Goal: Information Seeking & Learning: Learn about a topic

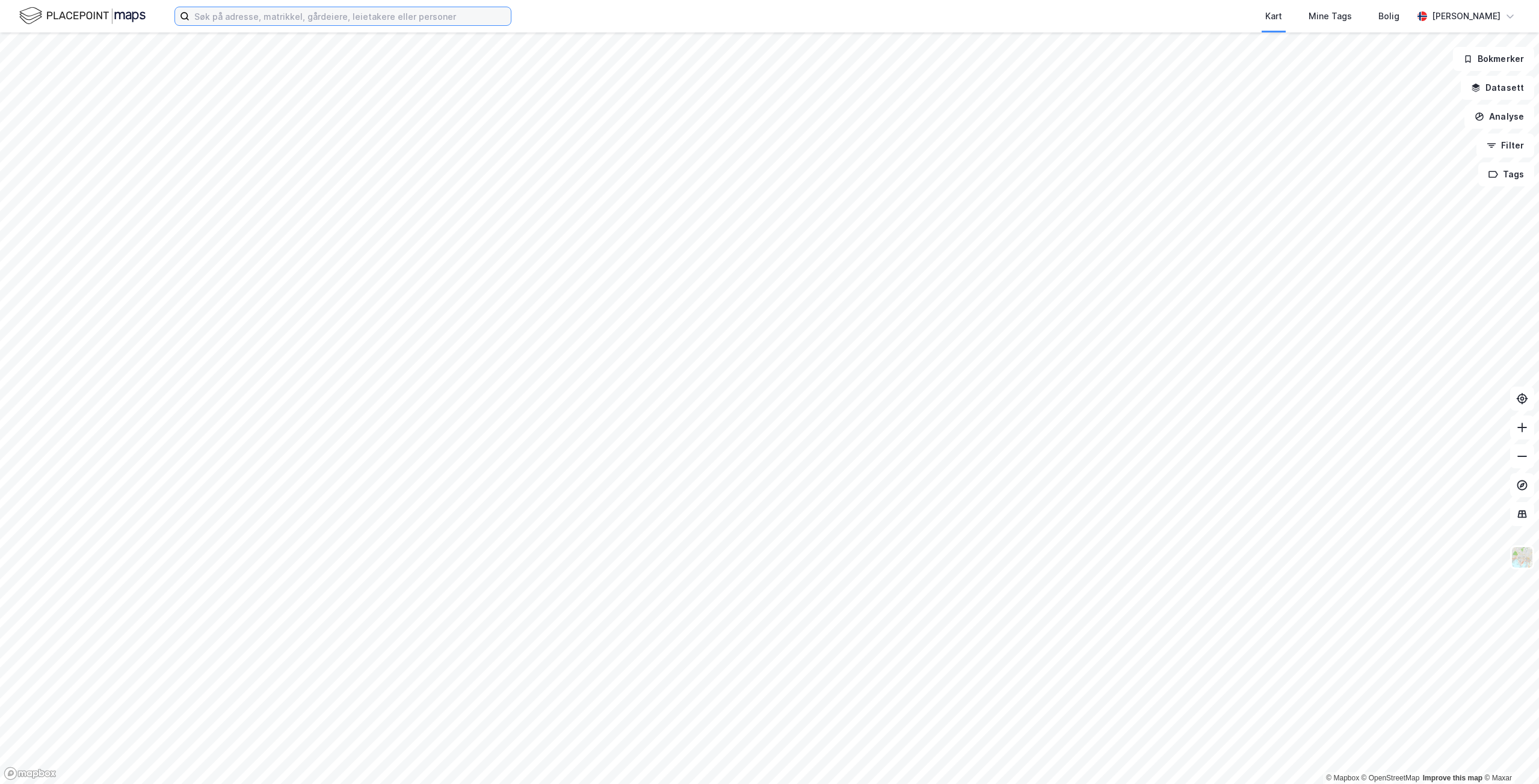
click at [265, 19] on input at bounding box center [350, 16] width 321 height 18
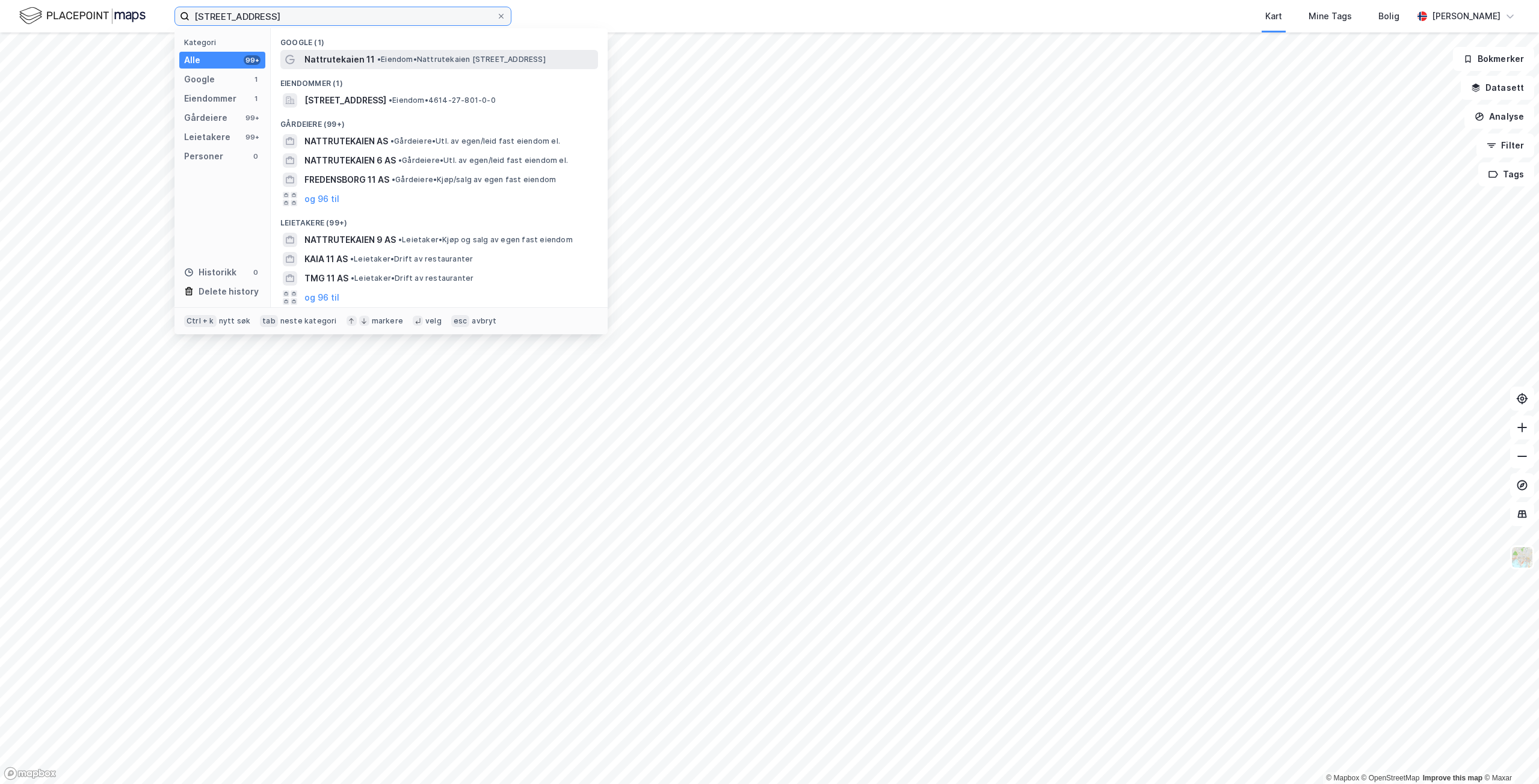
type input "[STREET_ADDRESS]"
click at [321, 55] on span "Nattrutekaien 11" at bounding box center [340, 60] width 70 height 14
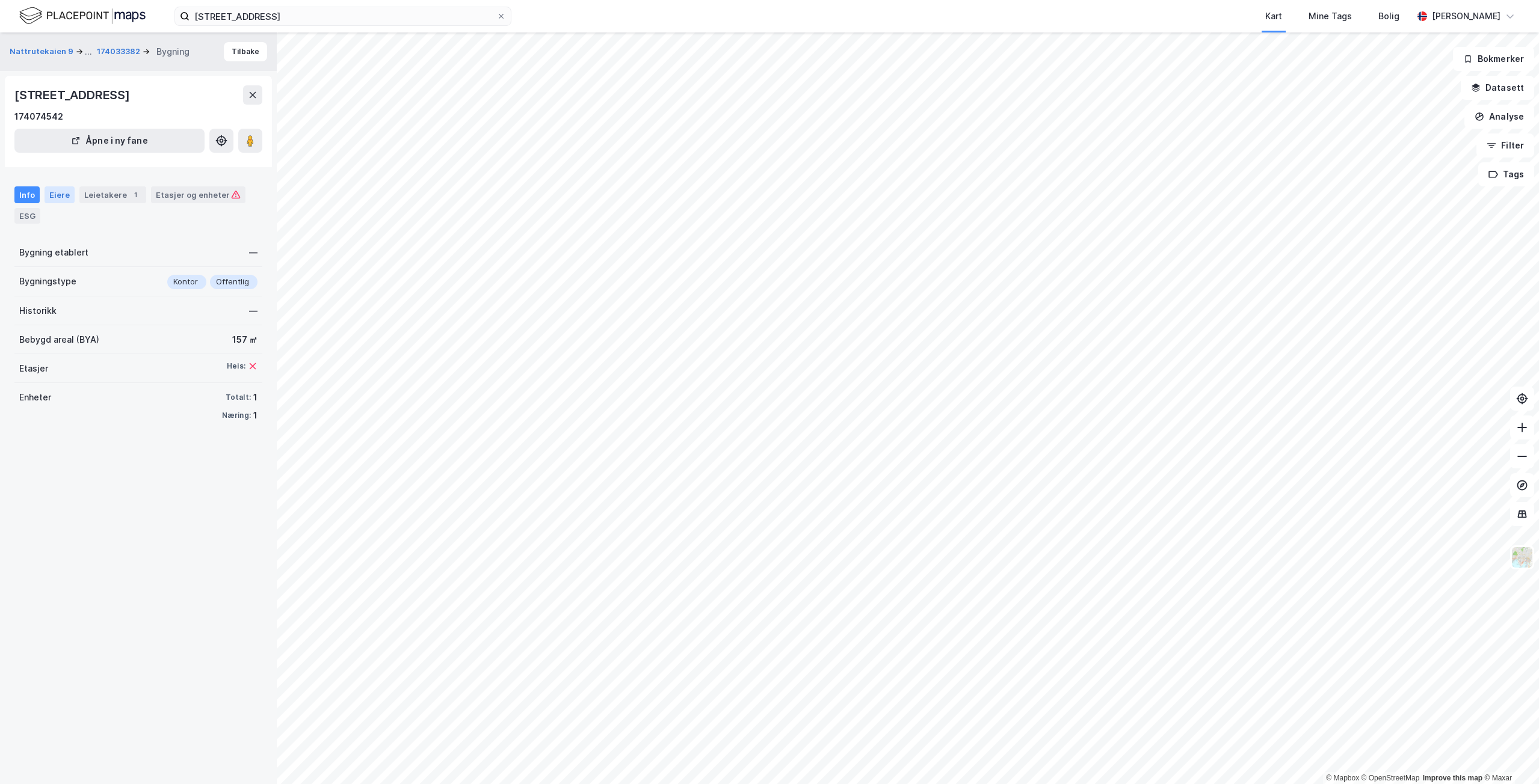
click at [67, 198] on div "Eiere" at bounding box center [60, 195] width 30 height 17
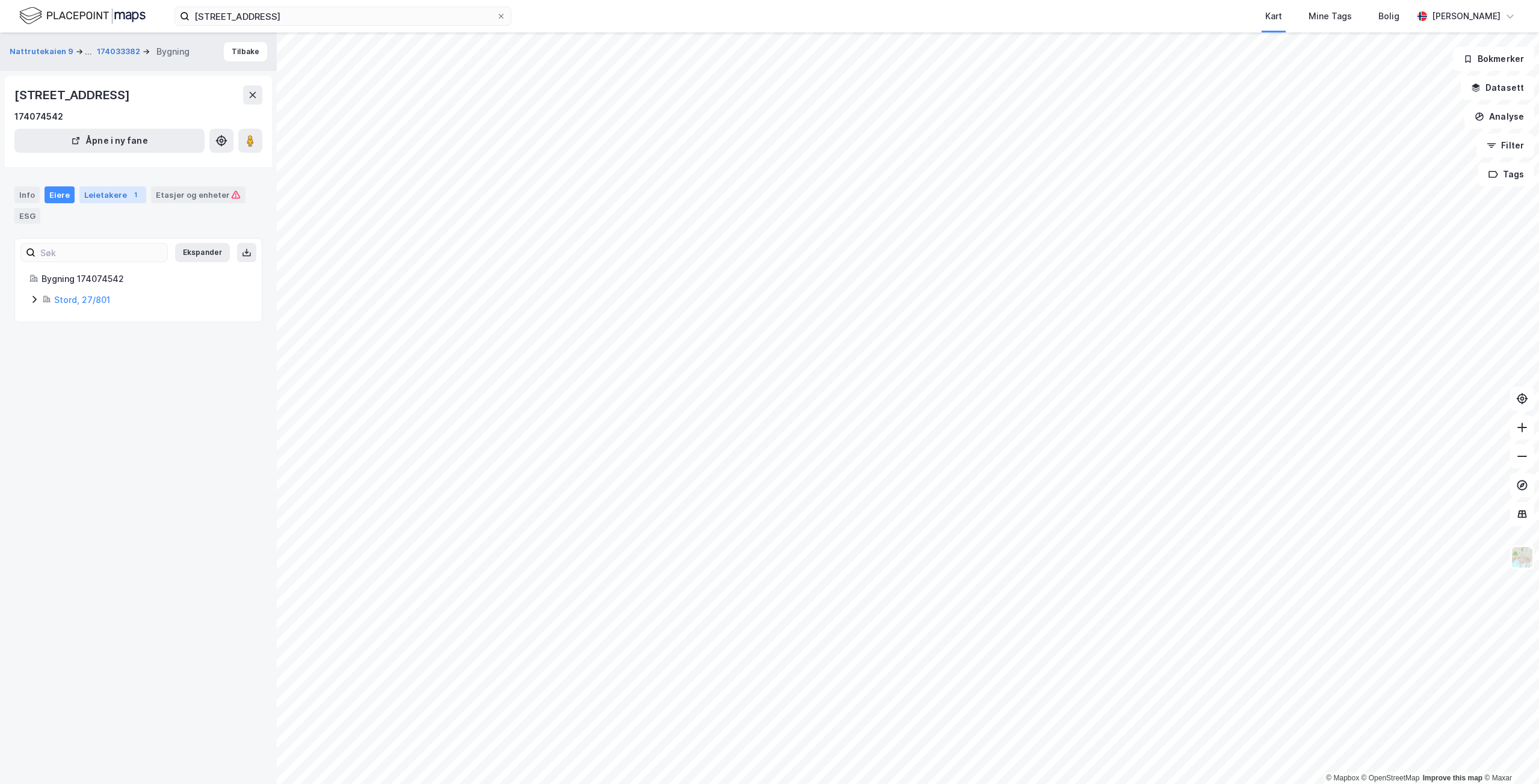
click at [98, 197] on div "Leietakere 1" at bounding box center [113, 195] width 67 height 17
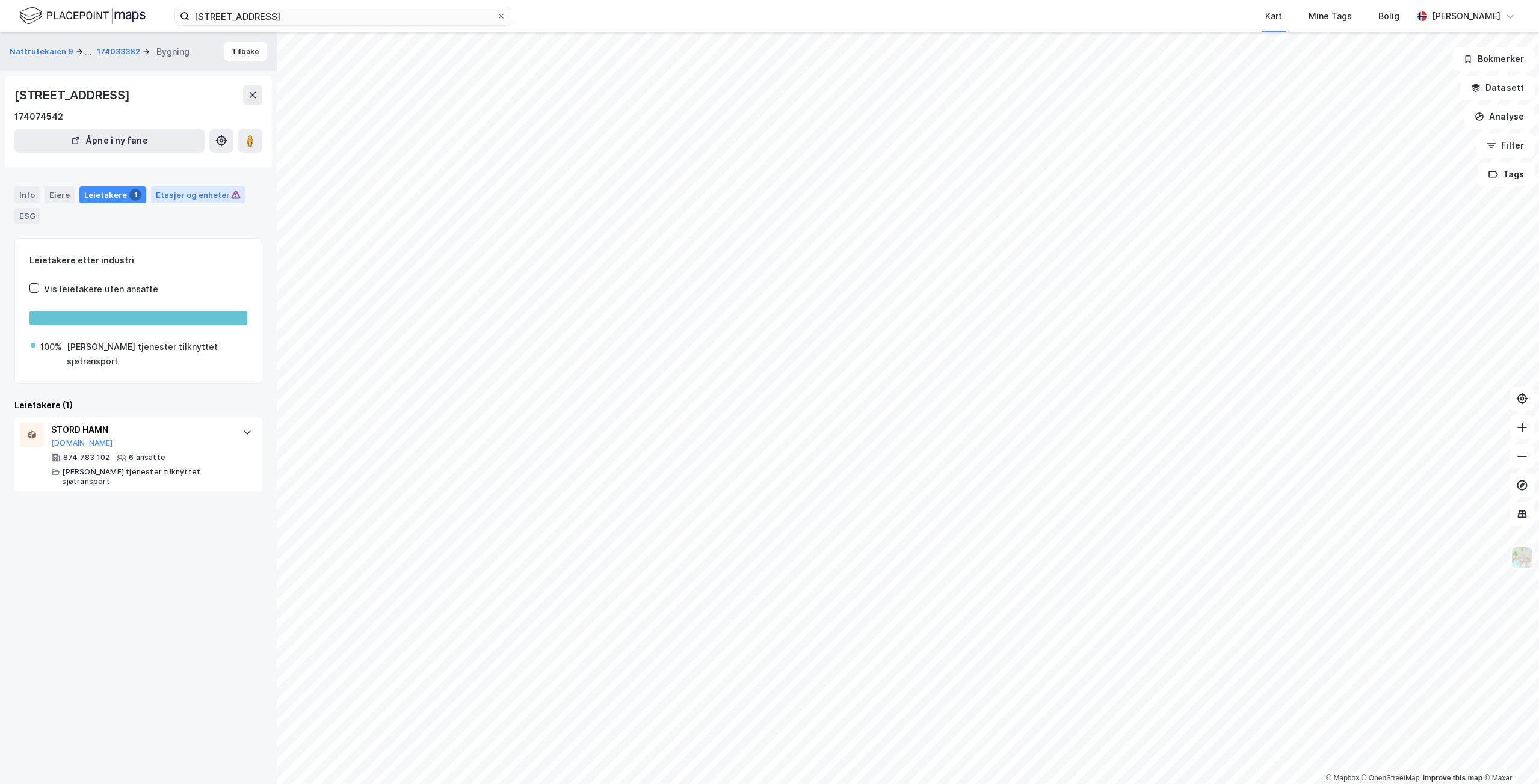
click at [192, 195] on div "Etasjer og enheter" at bounding box center [198, 195] width 85 height 11
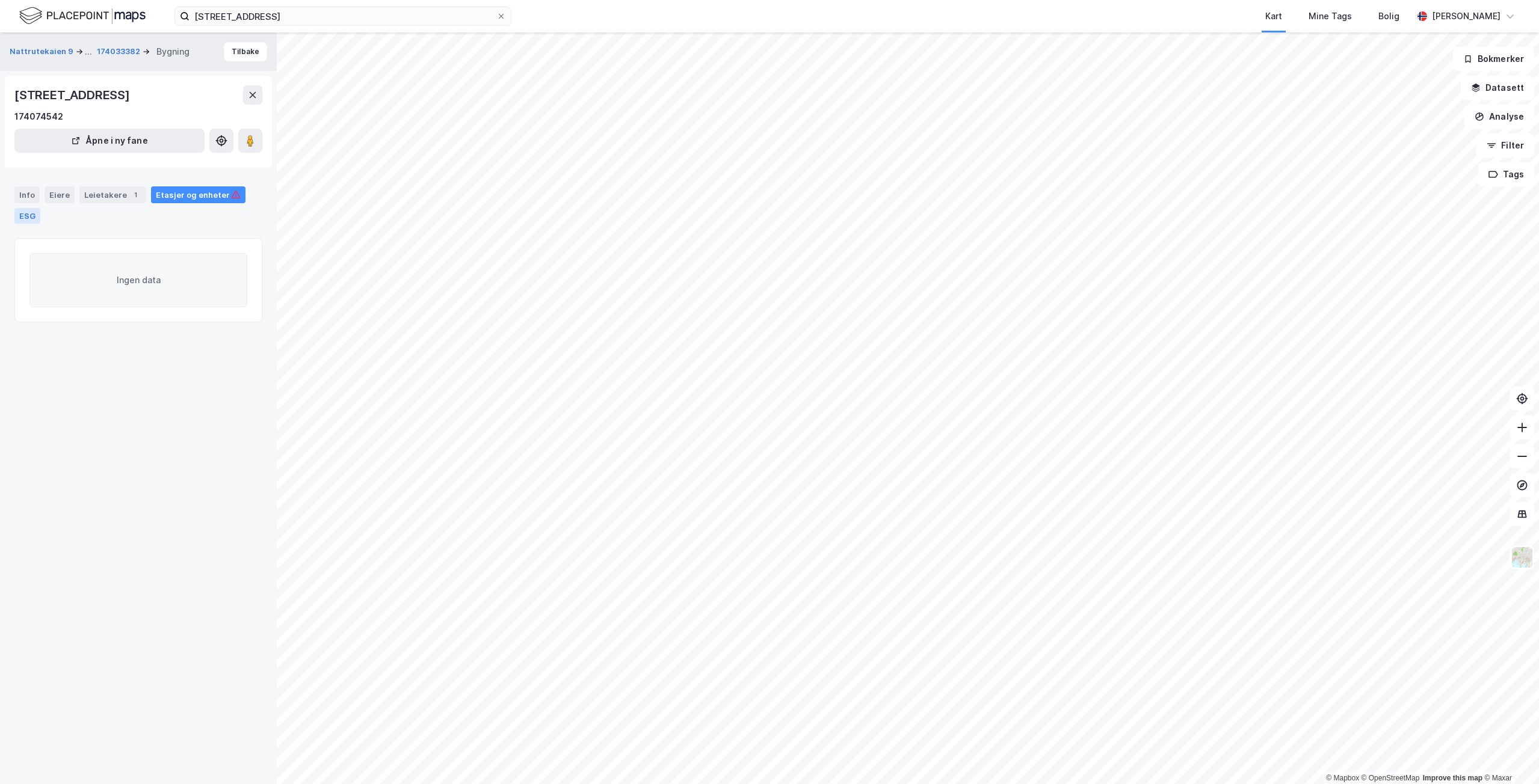
click at [27, 217] on div "ESG" at bounding box center [27, 216] width 26 height 16
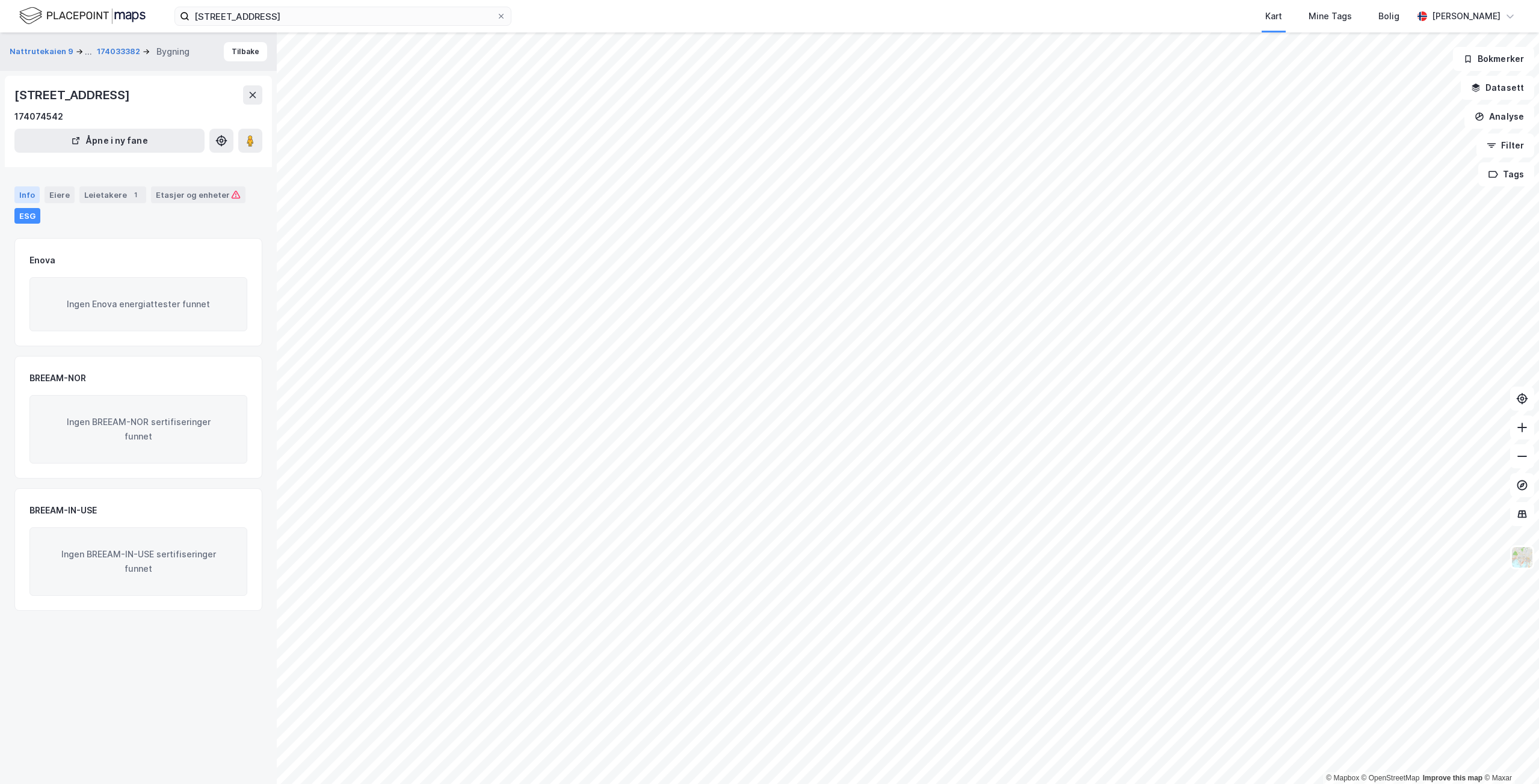
click at [26, 196] on div "Info" at bounding box center [27, 195] width 25 height 17
